Goal: Information Seeking & Learning: Learn about a topic

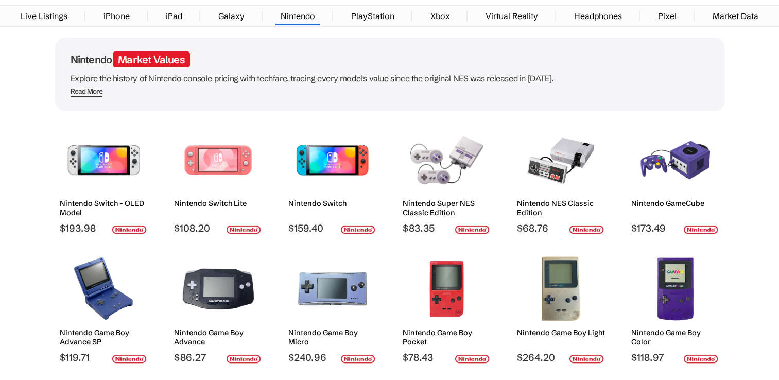
scroll to position [51, 0]
click at [570, 166] on img at bounding box center [561, 159] width 73 height 67
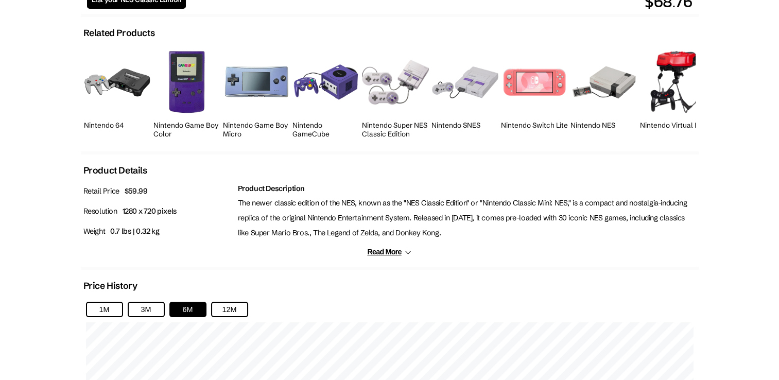
scroll to position [412, 0]
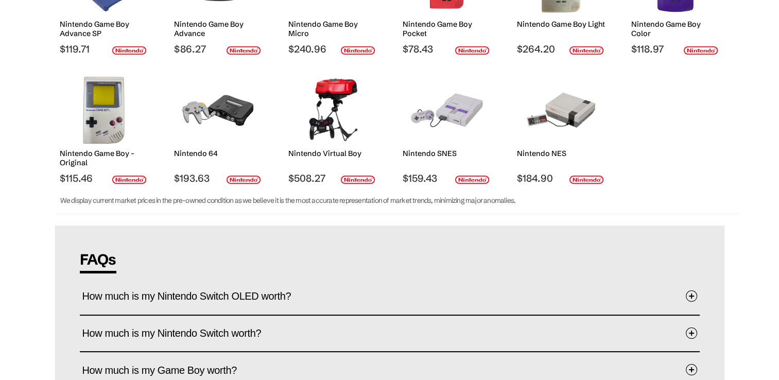
scroll to position [360, 0]
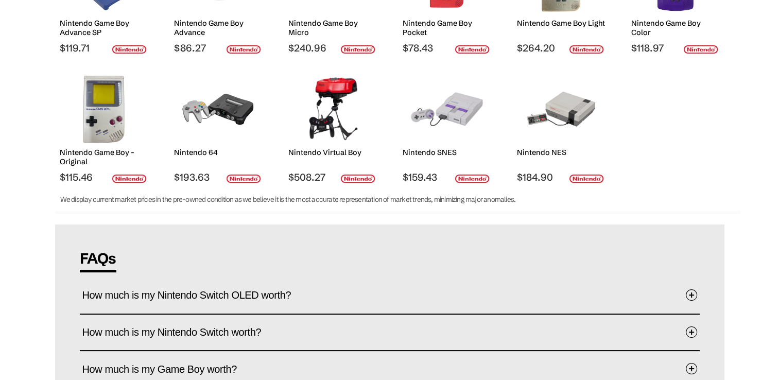
click at [563, 109] on img at bounding box center [561, 109] width 73 height 67
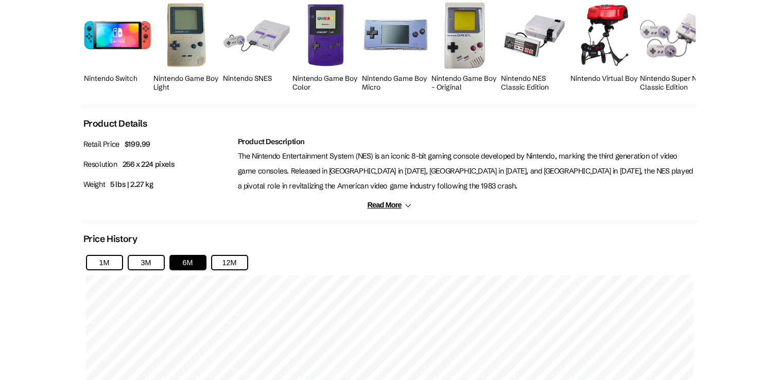
scroll to position [515, 0]
